Goal: Navigation & Orientation: Find specific page/section

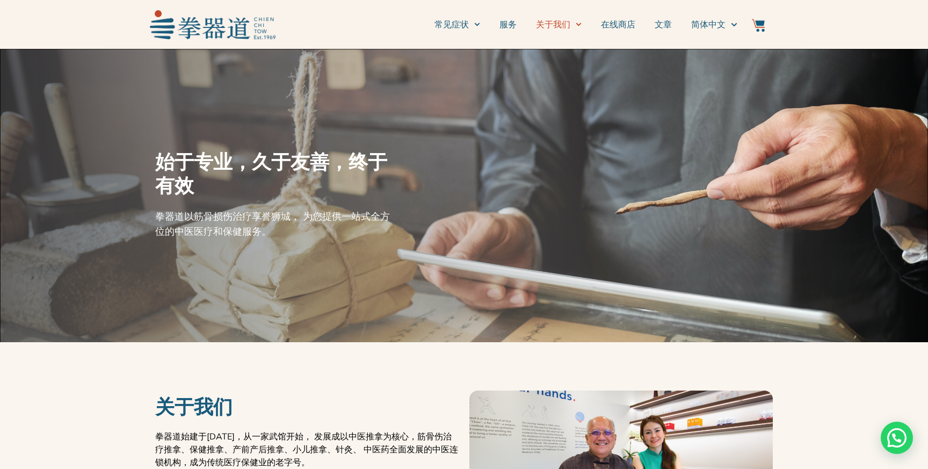
click at [570, 21] on span "Menu" at bounding box center [575, 24] width 11 height 17
click at [563, 55] on link "新闻和活动" at bounding box center [571, 61] width 70 height 24
click at [553, 89] on link "找到我们" at bounding box center [571, 85] width 70 height 24
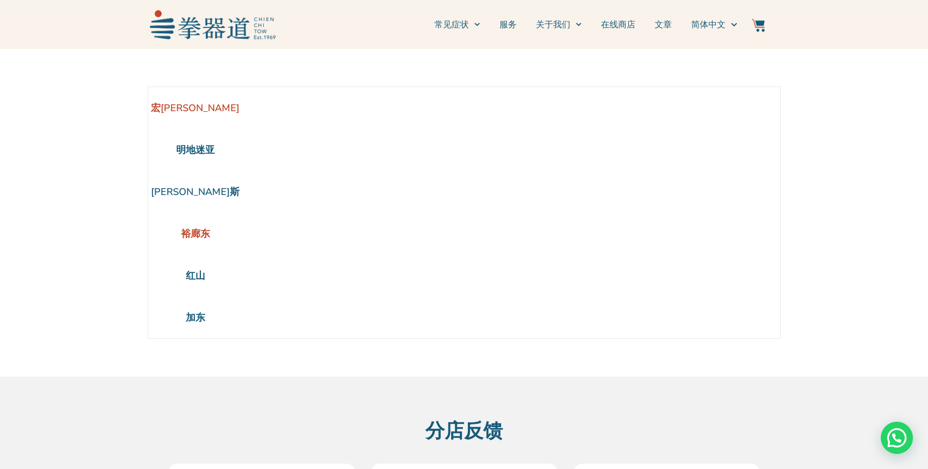
click at [193, 236] on li "裕廊东" at bounding box center [195, 234] width 95 height 42
click at [191, 233] on li "裕廊东" at bounding box center [195, 234] width 95 height 42
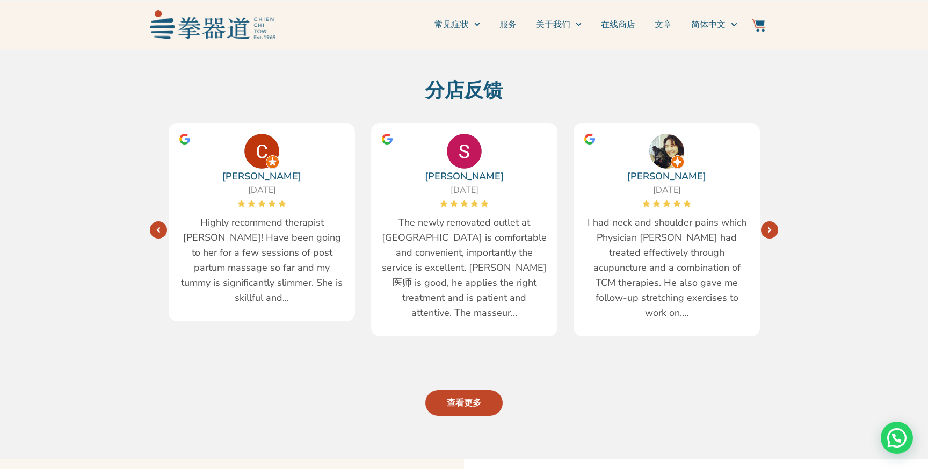
scroll to position [375, 0]
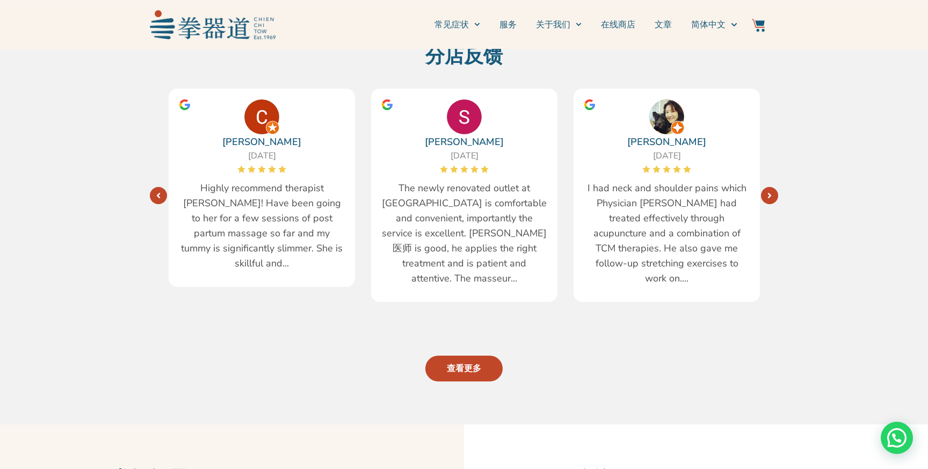
click at [774, 189] on link "Next" at bounding box center [769, 195] width 17 height 17
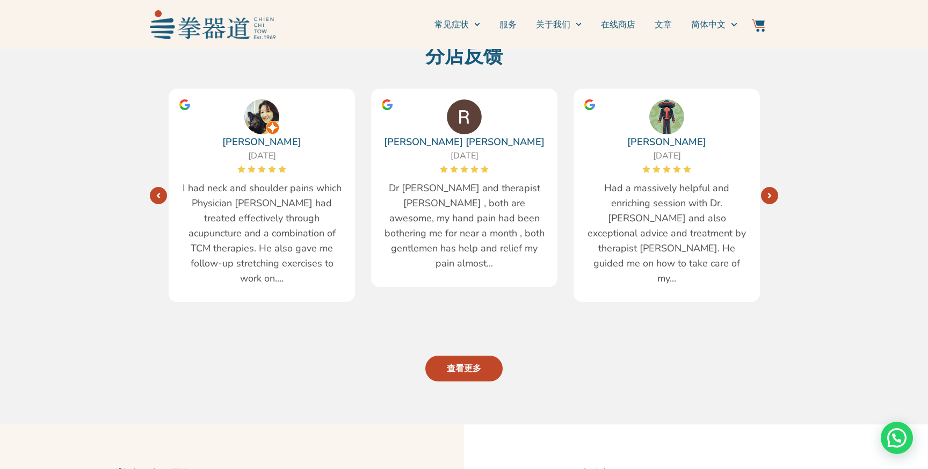
click at [774, 189] on link "Next" at bounding box center [769, 195] width 17 height 17
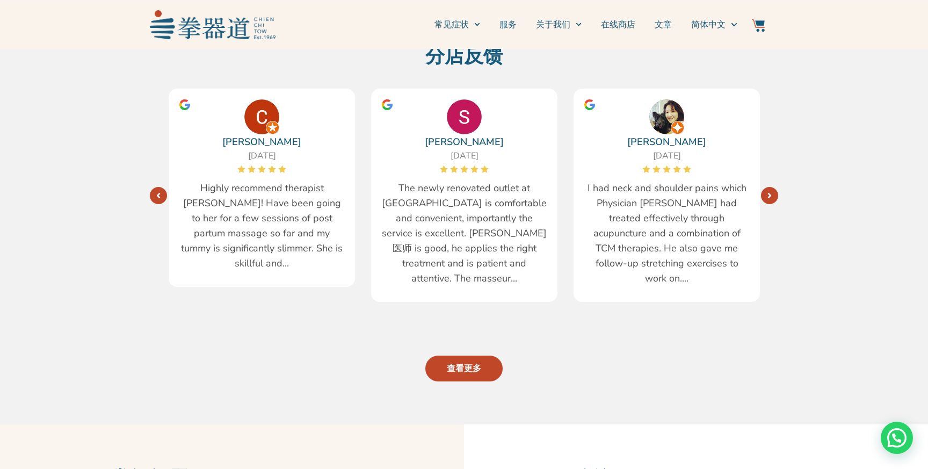
click at [774, 189] on link "Next" at bounding box center [769, 195] width 17 height 17
